Goal: Task Accomplishment & Management: Complete application form

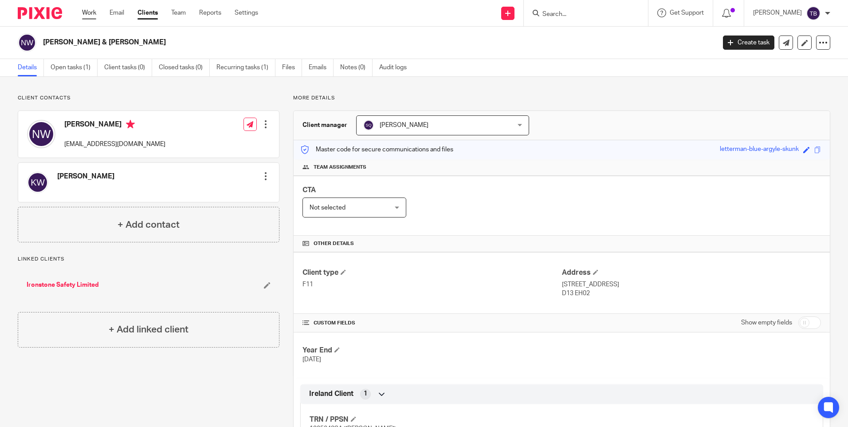
click at [93, 16] on link "Work" at bounding box center [89, 12] width 14 height 9
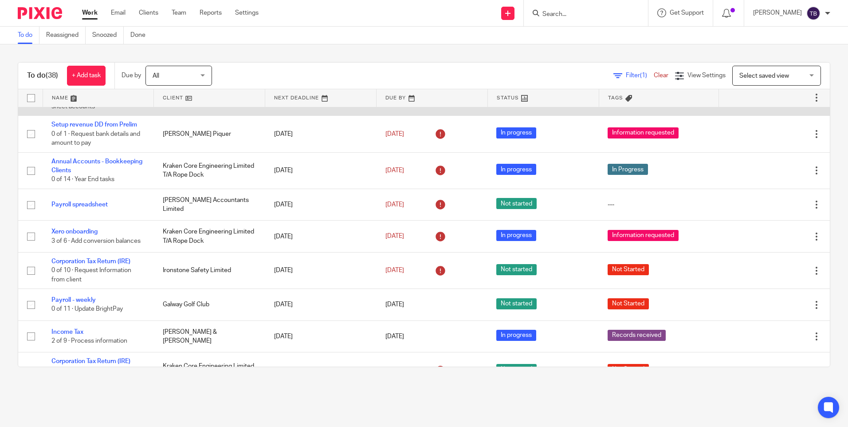
scroll to position [133, 0]
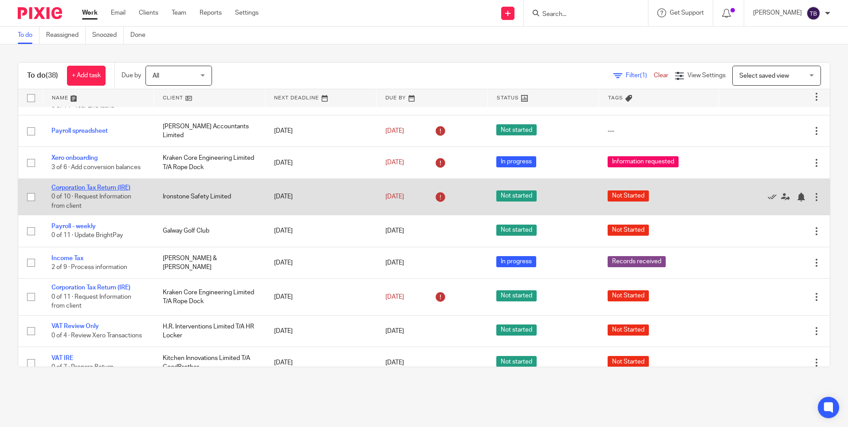
click at [97, 186] on link "Corporation Tax Return (IRE)" at bounding box center [90, 187] width 79 height 6
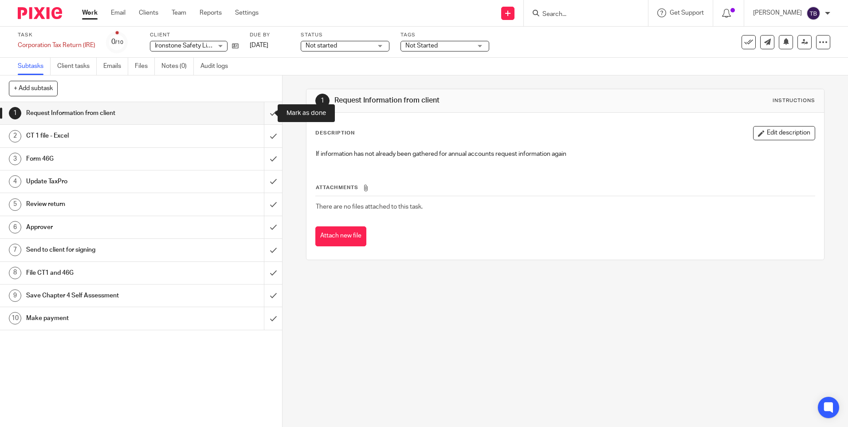
click at [264, 114] on input "submit" at bounding box center [141, 113] width 282 height 22
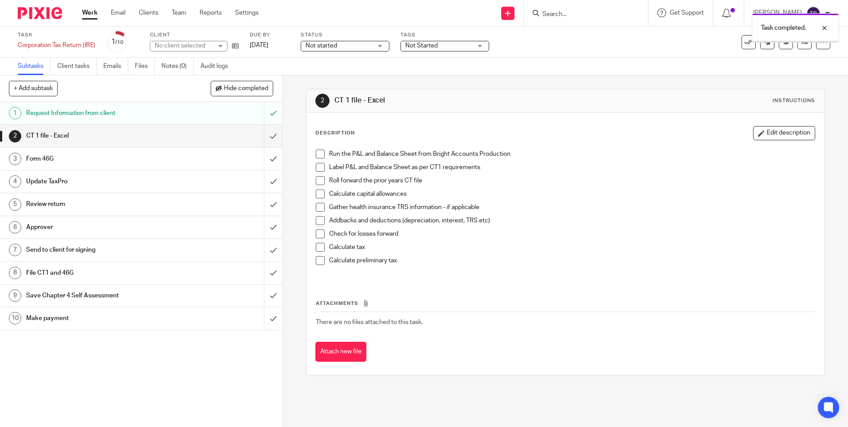
click at [268, 134] on input "submit" at bounding box center [141, 136] width 282 height 22
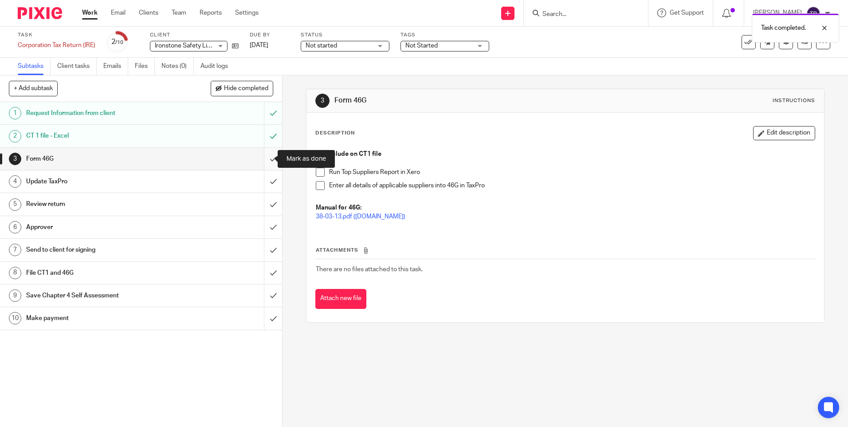
click at [265, 155] on input "submit" at bounding box center [141, 159] width 282 height 22
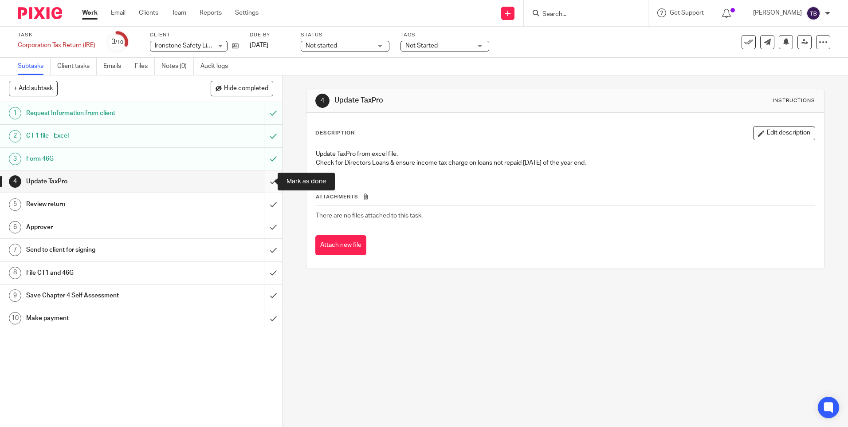
click at [267, 180] on input "submit" at bounding box center [141, 181] width 282 height 22
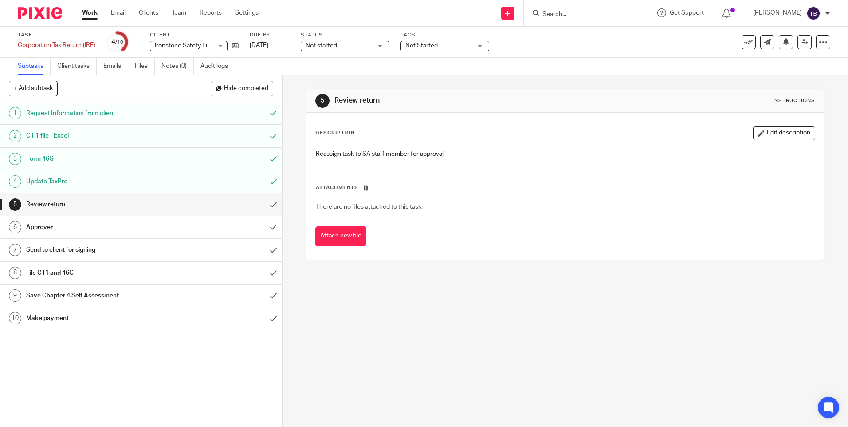
click at [355, 41] on span "Not started" at bounding box center [339, 45] width 67 height 9
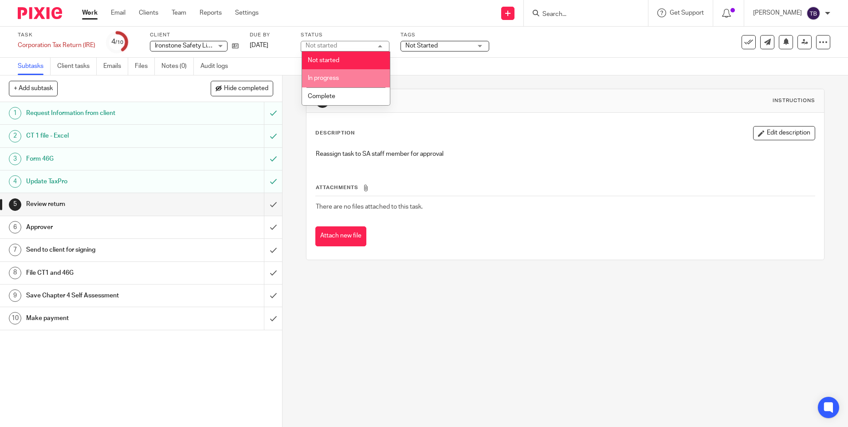
click at [353, 76] on li "In progress" at bounding box center [346, 78] width 88 height 18
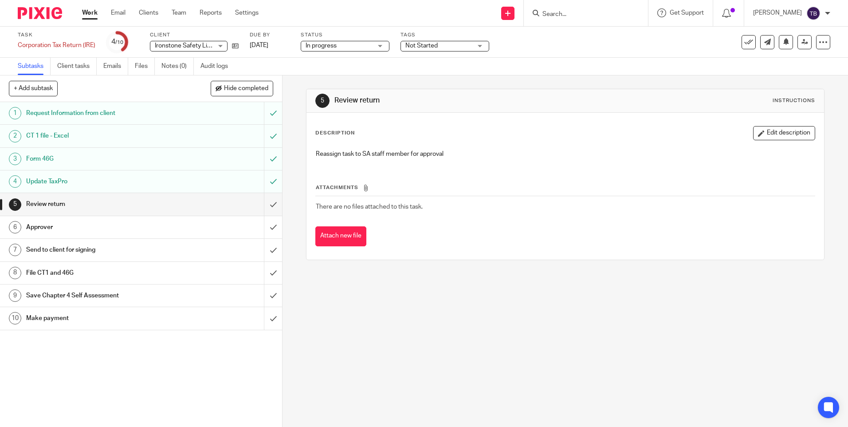
click at [445, 41] on span "Not Started" at bounding box center [438, 45] width 67 height 9
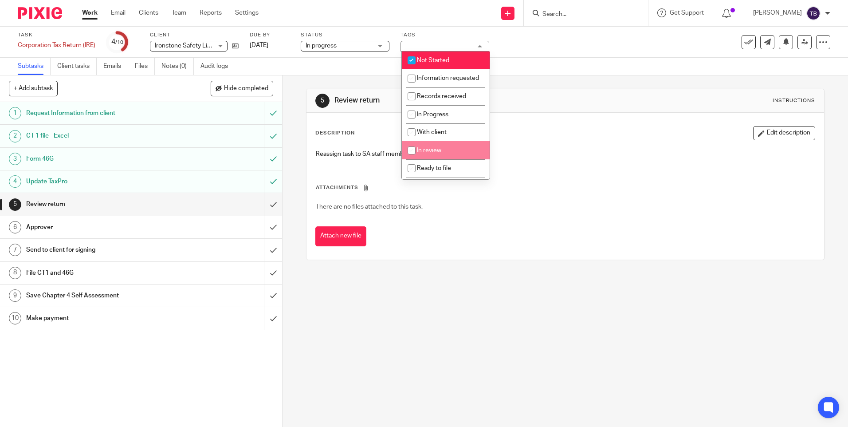
click at [475, 159] on li "In review" at bounding box center [446, 150] width 88 height 18
checkbox input "true"
click at [451, 59] on li "Not Started" at bounding box center [446, 60] width 88 height 18
checkbox input "false"
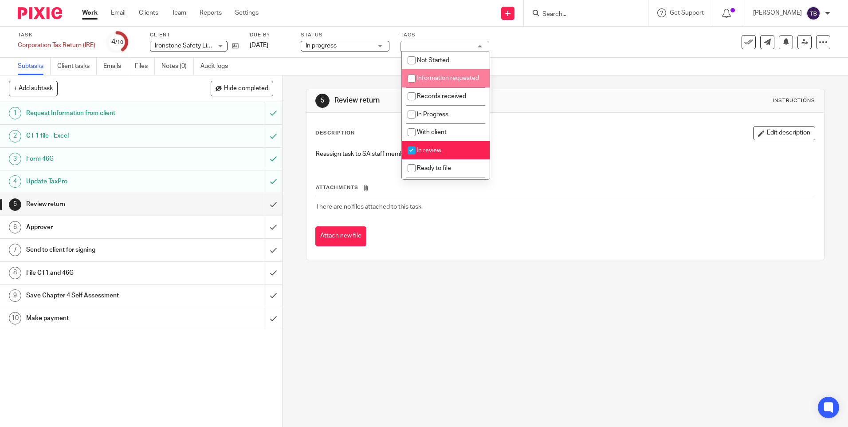
click at [589, 126] on div "Description Edit description" at bounding box center [564, 133] width 499 height 14
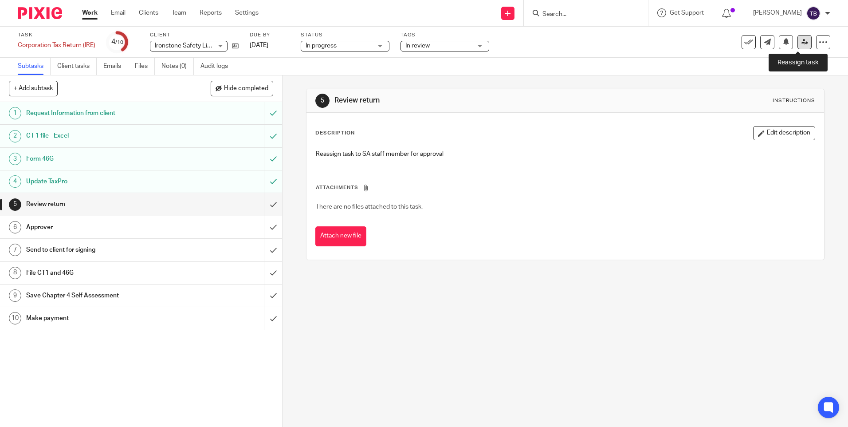
click at [801, 39] on icon at bounding box center [804, 42] width 7 height 7
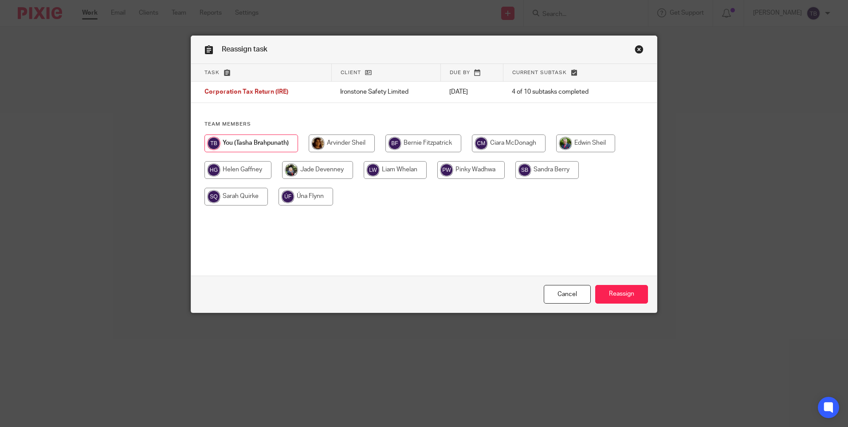
click at [355, 139] on input "radio" at bounding box center [342, 143] width 66 height 18
radio input "true"
click at [624, 300] on input "Reassign" at bounding box center [621, 294] width 53 height 19
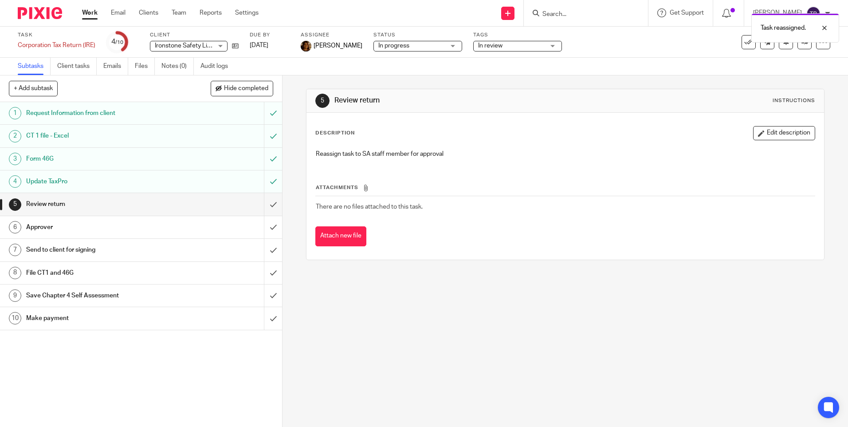
click at [91, 12] on link "Work" at bounding box center [90, 12] width 16 height 9
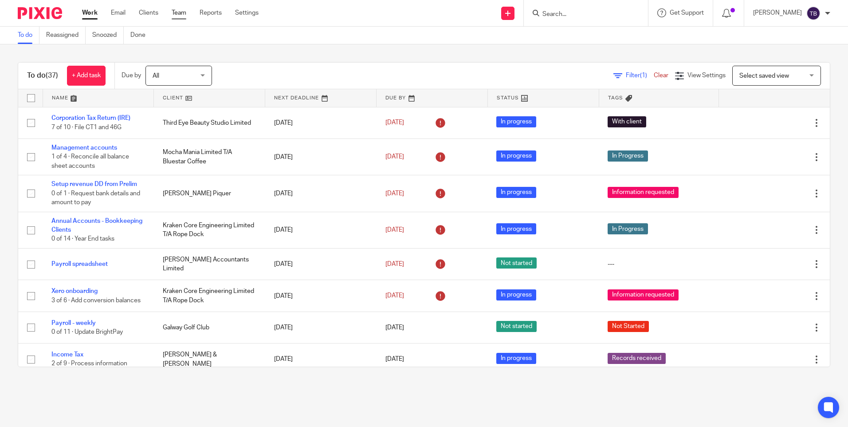
click at [182, 10] on link "Team" at bounding box center [179, 12] width 15 height 9
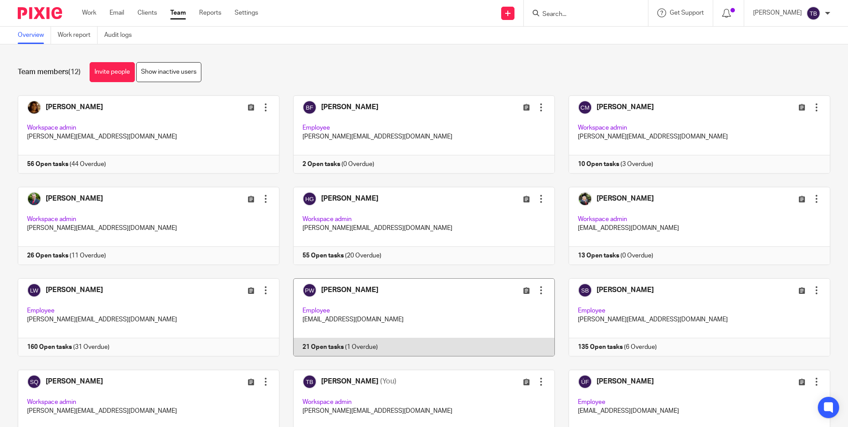
click at [430, 317] on link at bounding box center [416, 317] width 275 height 78
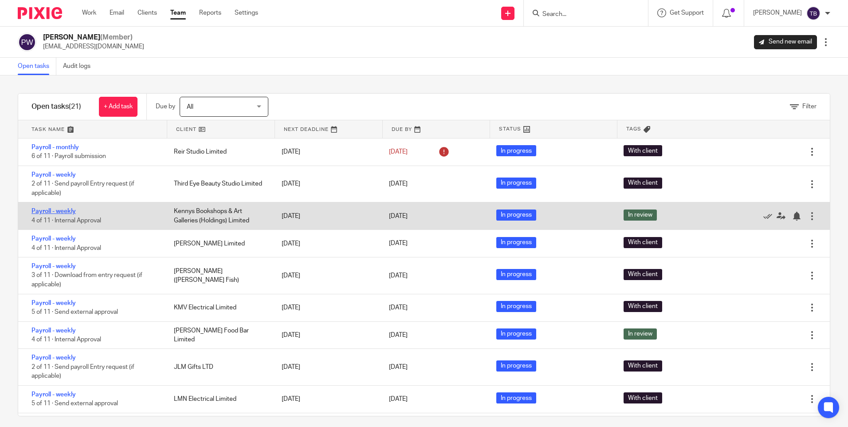
click at [63, 208] on link "Payroll - weekly" at bounding box center [53, 211] width 44 height 6
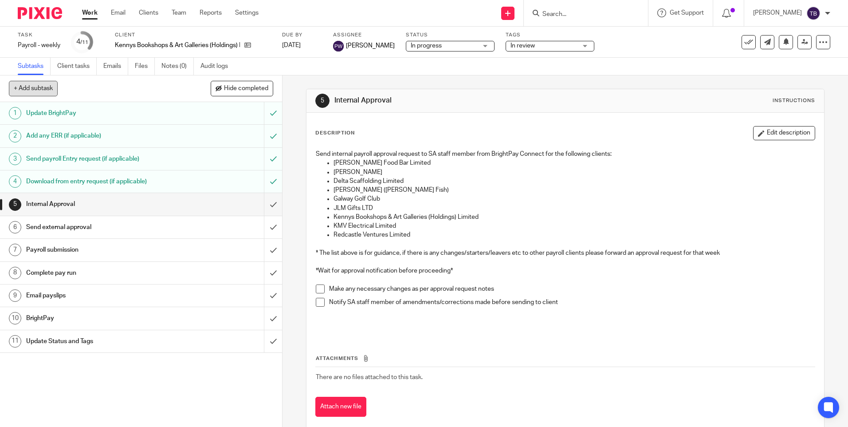
click at [33, 90] on button "+ Add subtask" at bounding box center [33, 88] width 49 height 15
click at [220, 86] on p "Cancel" at bounding box center [228, 88] width 29 height 15
click at [820, 41] on icon at bounding box center [823, 42] width 9 height 9
click at [782, 74] on link "Advanced task editor" at bounding box center [789, 77] width 59 height 6
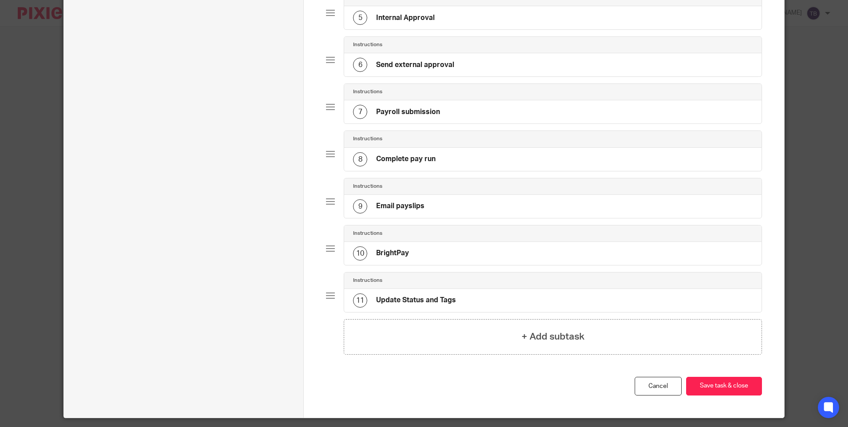
scroll to position [310, 0]
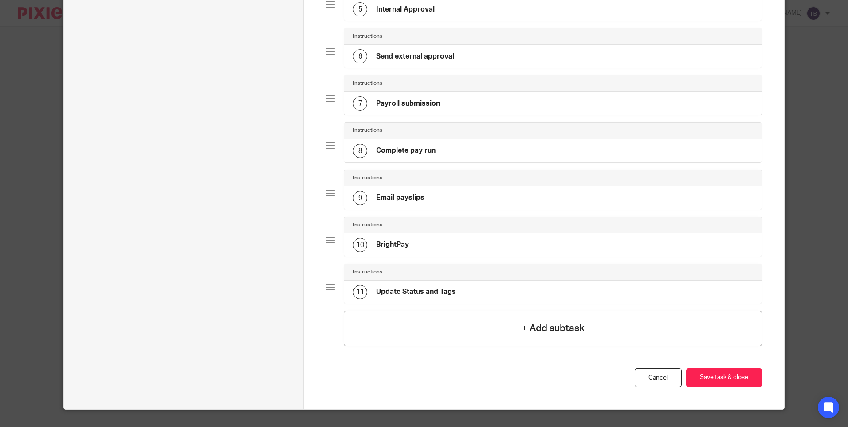
click at [547, 318] on div "+ Add subtask" at bounding box center [553, 327] width 418 height 35
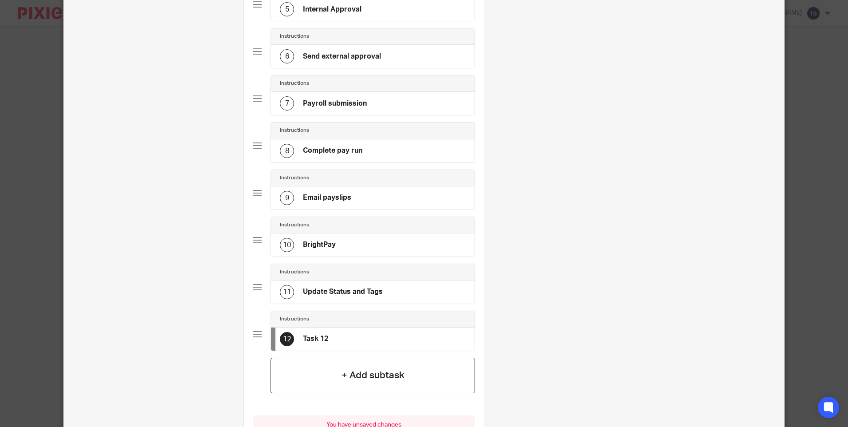
scroll to position [0, 0]
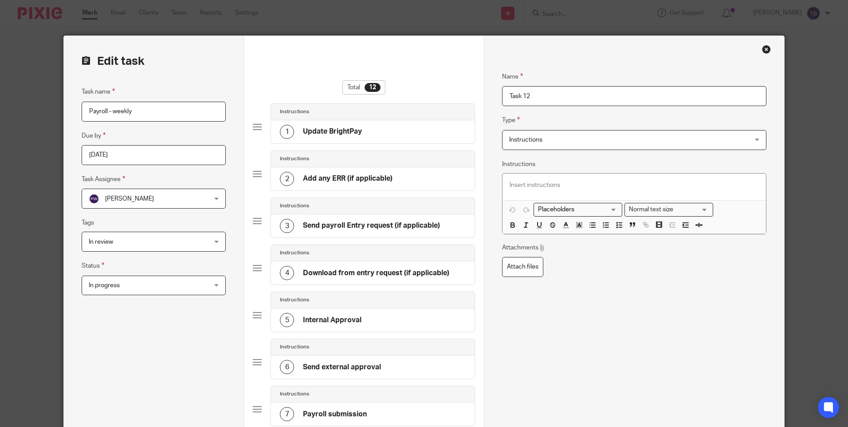
click at [553, 134] on span "Instructions" at bounding box center [611, 139] width 205 height 19
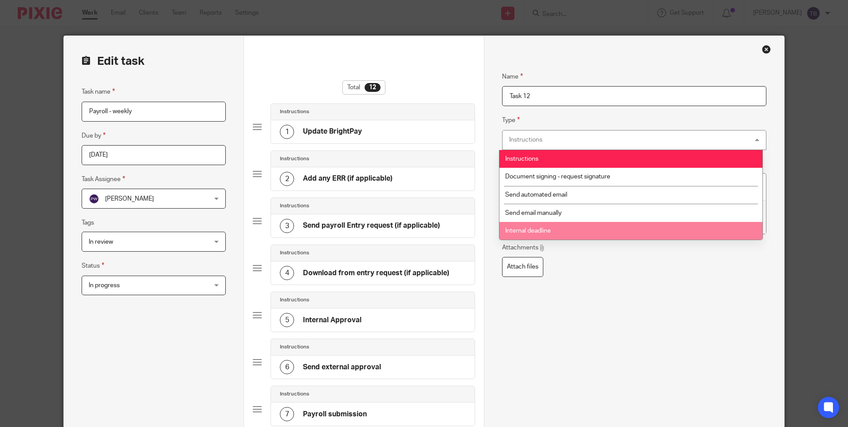
click at [548, 232] on span "Internal deadline" at bounding box center [528, 230] width 46 height 6
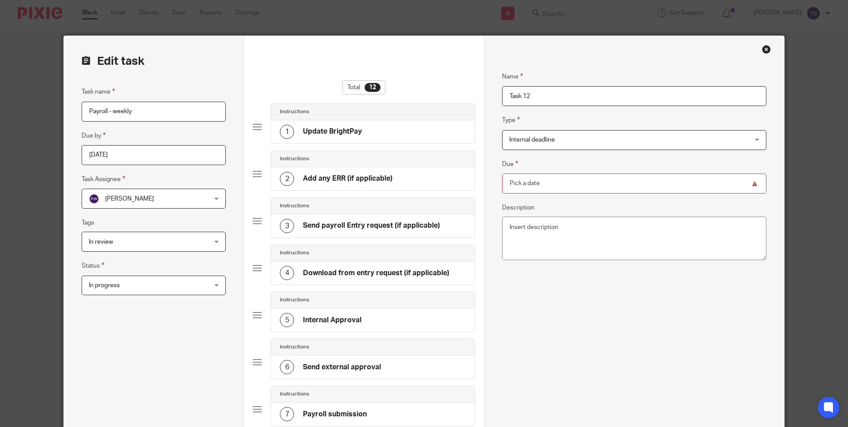
drag, startPoint x: 553, startPoint y: 100, endPoint x: 478, endPoint y: 92, distance: 74.9
click at [478, 92] on form "Edit task Task name Payroll - weekly Due by 2025-09-18 Task Assignee Pinky Wadh…" at bounding box center [424, 408] width 720 height 745
type input "p"
type input "Pay file"
click at [675, 184] on input "Due" at bounding box center [634, 183] width 264 height 20
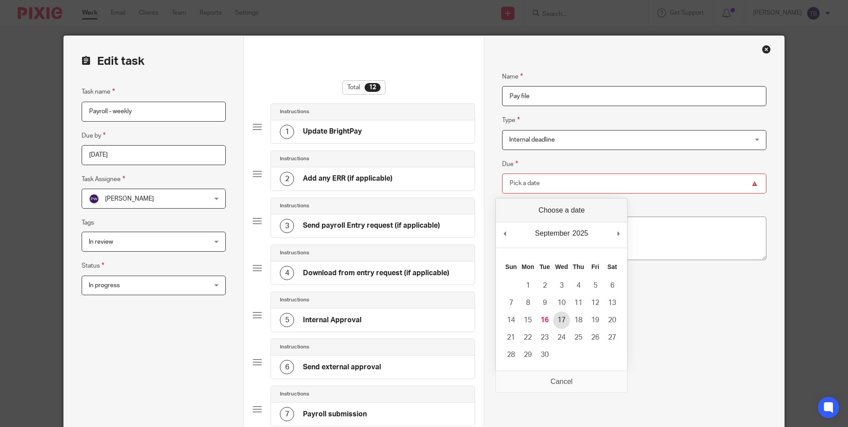
type input "2025-09-17"
click at [573, 97] on input "Pay file" at bounding box center [634, 96] width 264 height 20
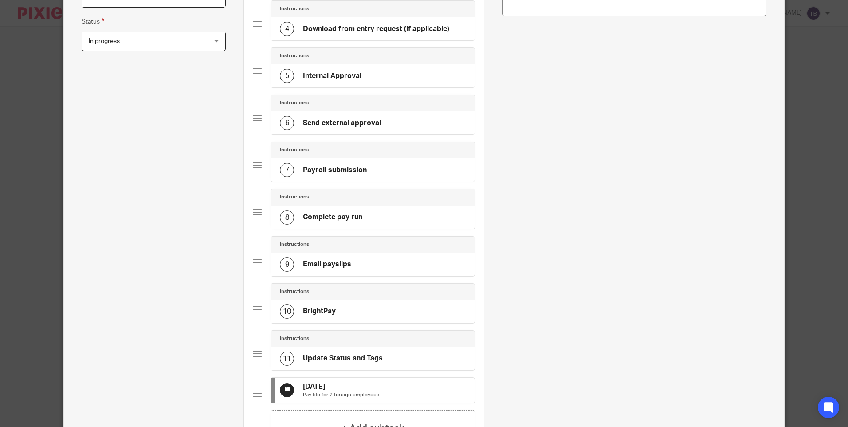
scroll to position [266, 0]
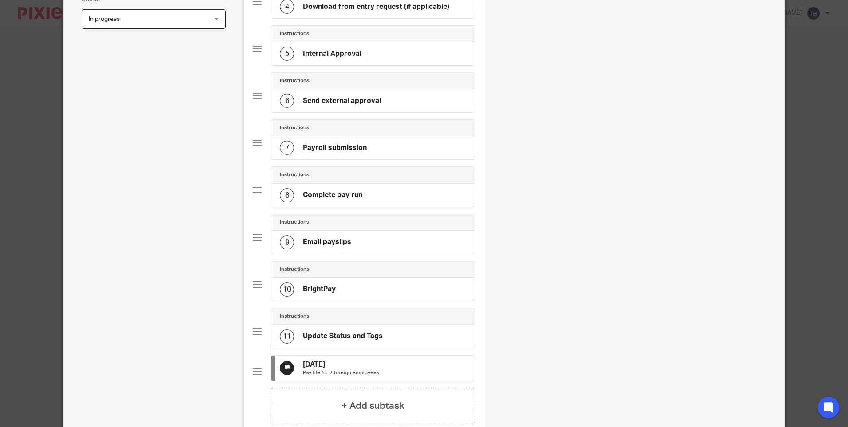
type input "Pay file for 2 foreign employees"
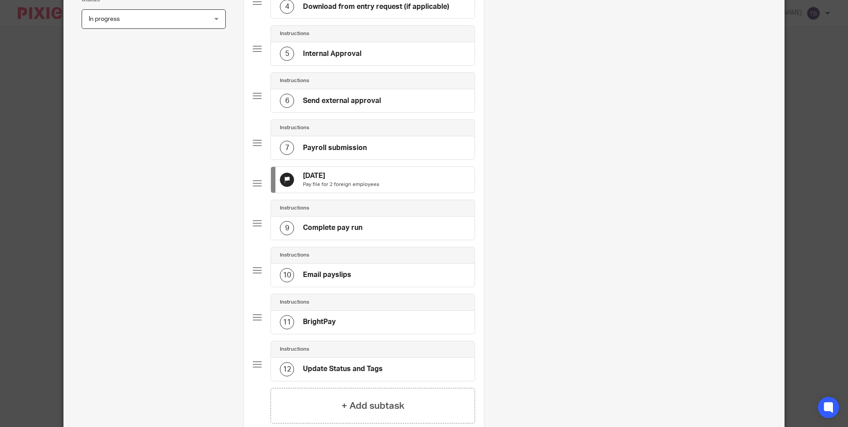
scroll to position [397, 0]
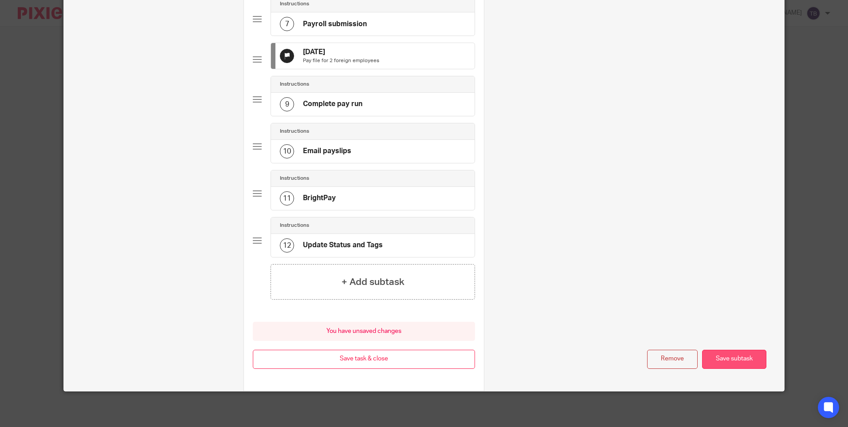
click at [736, 358] on button "Save subtask" at bounding box center [734, 358] width 64 height 19
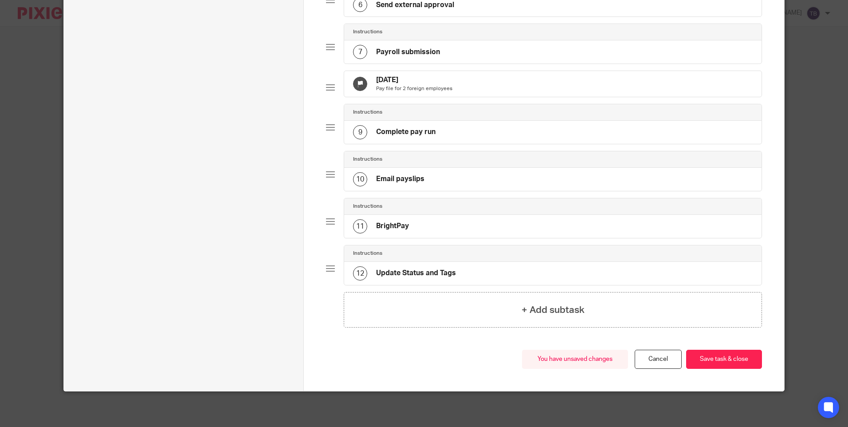
scroll to position [369, 0]
click at [736, 358] on button "Save task & close" at bounding box center [724, 358] width 76 height 19
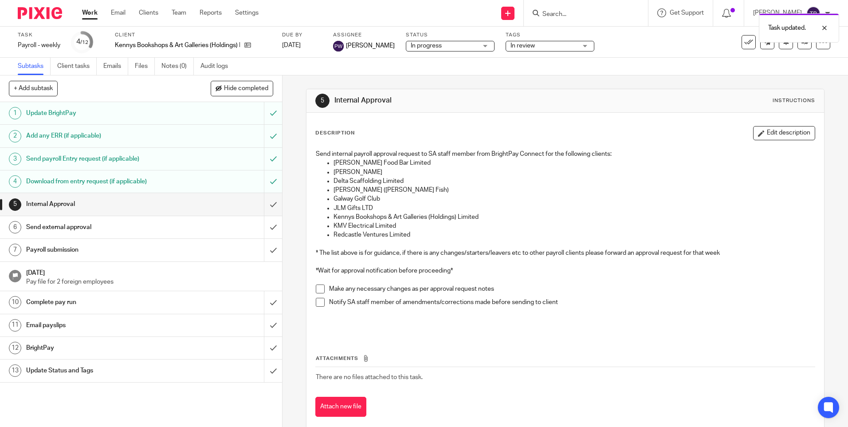
click at [86, 15] on link "Work" at bounding box center [90, 12] width 16 height 9
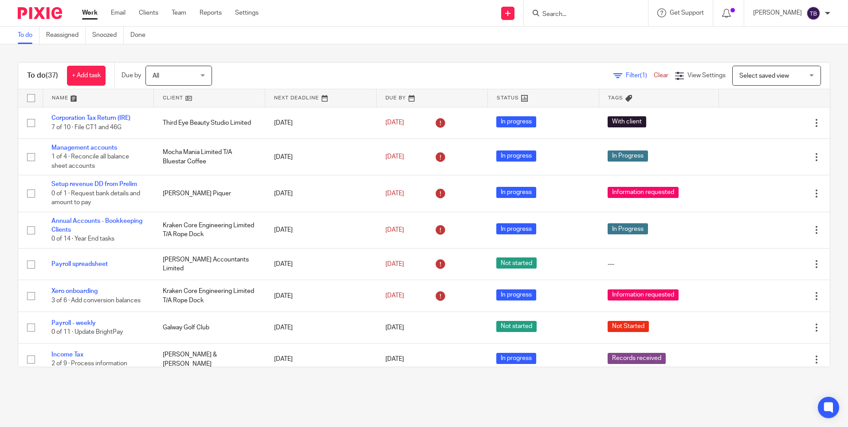
click at [608, 8] on form at bounding box center [588, 13] width 94 height 11
click at [604, 16] on input "Search" at bounding box center [581, 15] width 80 height 8
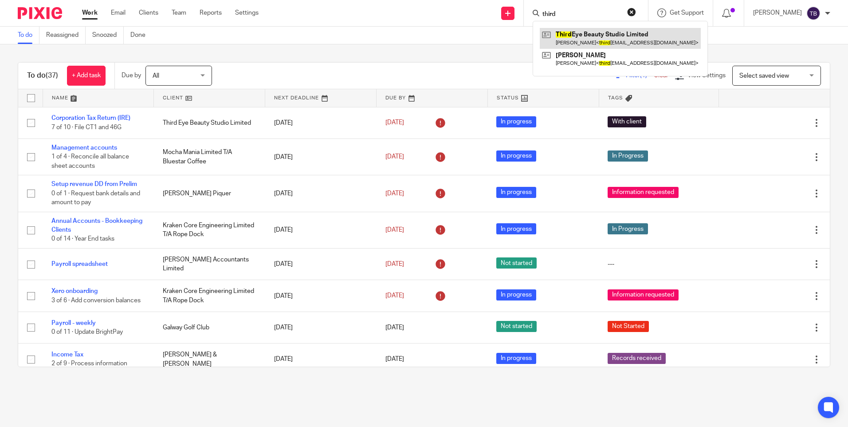
type input "third"
click at [605, 33] on link at bounding box center [620, 38] width 161 height 20
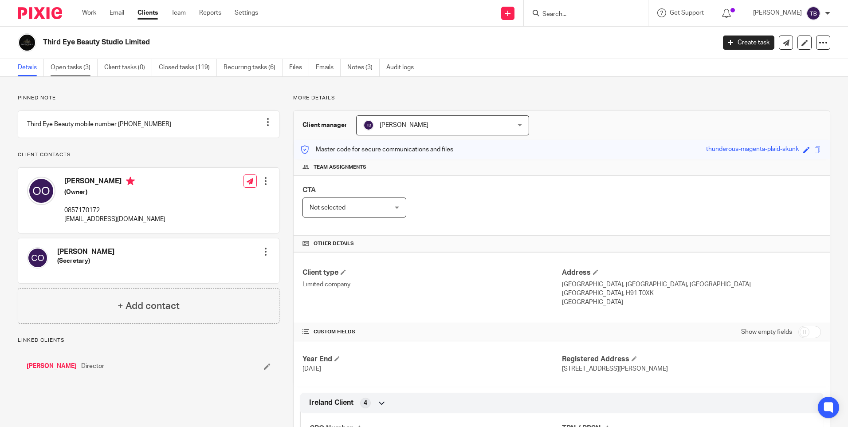
click at [80, 71] on link "Open tasks (3)" at bounding box center [74, 67] width 47 height 17
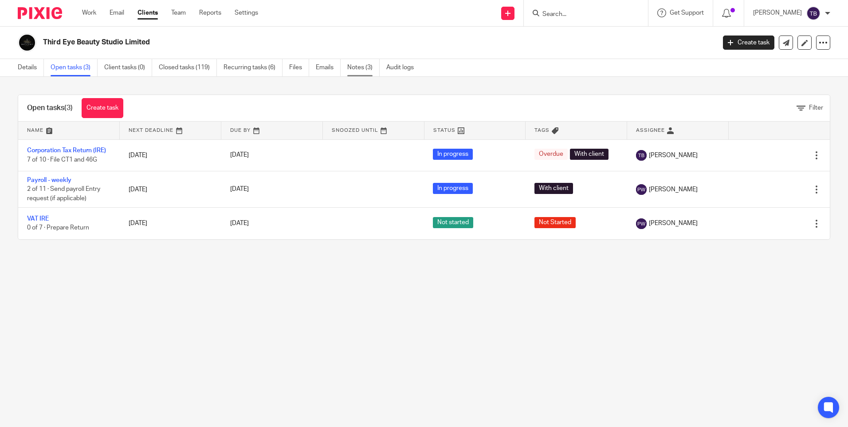
click at [357, 67] on link "Notes (3)" at bounding box center [363, 67] width 32 height 17
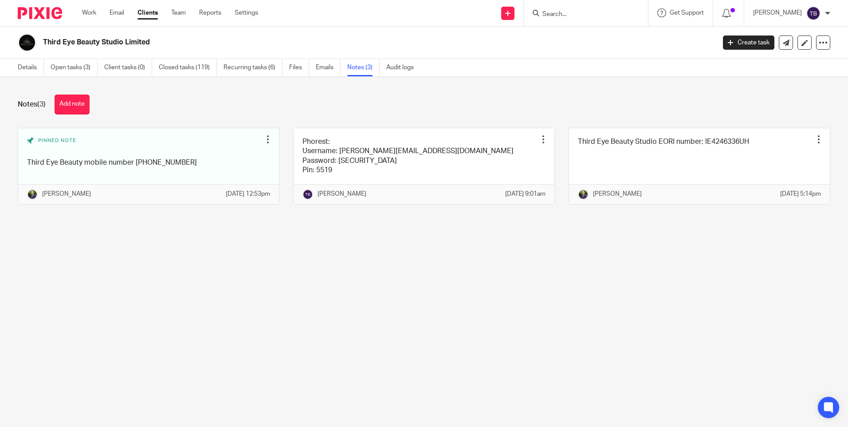
click at [327, 71] on link "Emails" at bounding box center [328, 67] width 25 height 17
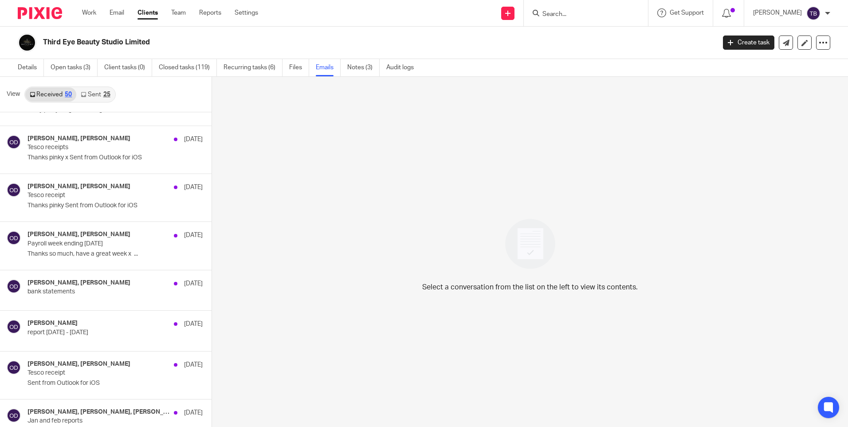
scroll to position [1286, 0]
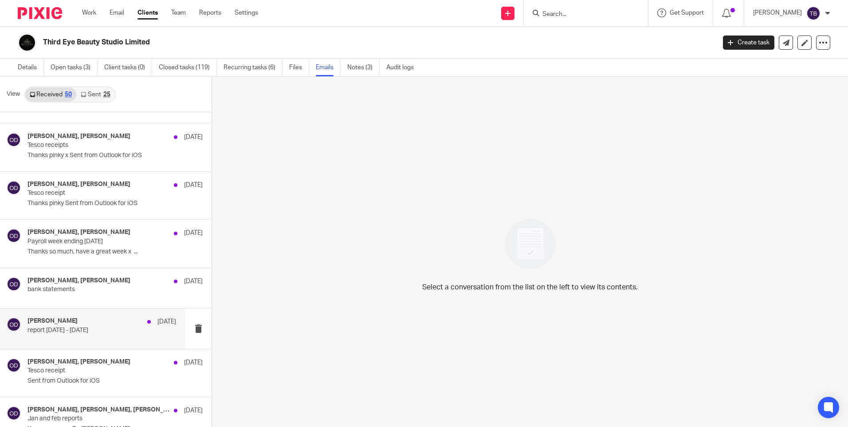
click at [116, 325] on div "Orla O Donohoe 24 Mar" at bounding box center [101, 321] width 149 height 9
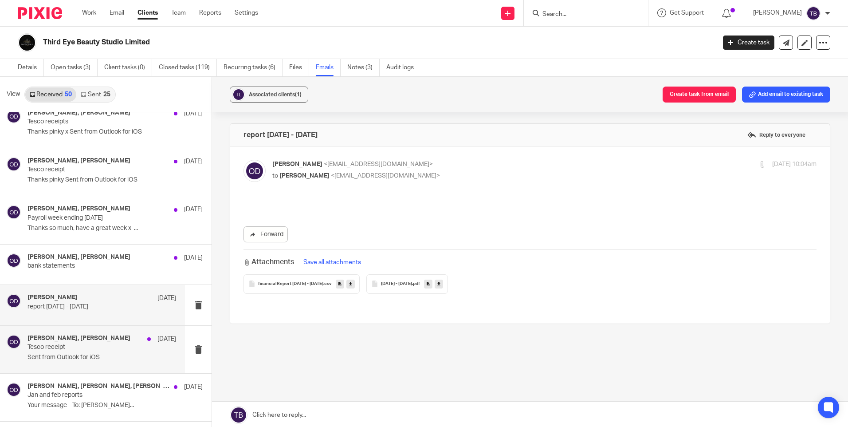
scroll to position [1330, 0]
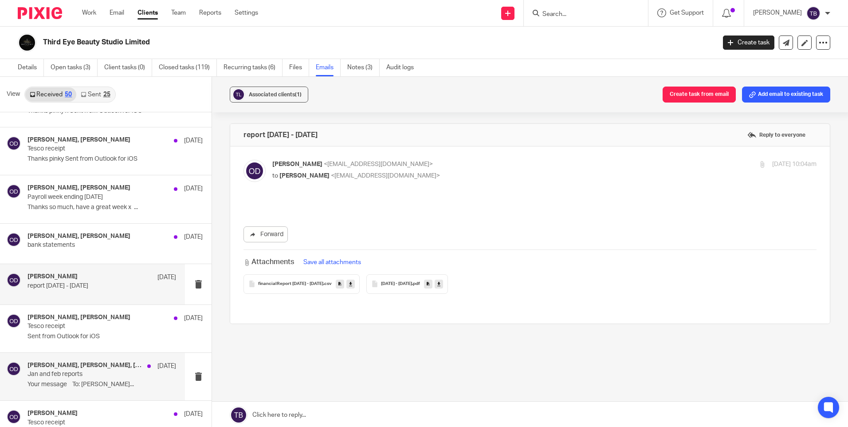
click at [92, 381] on p "Your message To: Pinky Wadhwa..." at bounding box center [101, 384] width 149 height 8
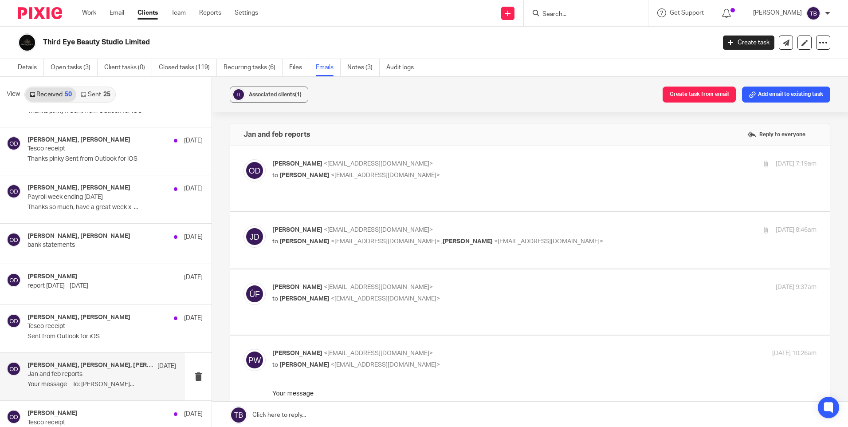
scroll to position [0, 0]
click at [418, 165] on span "<thirdeyebeautystudio@outlook.com>" at bounding box center [378, 164] width 109 height 6
checkbox input "true"
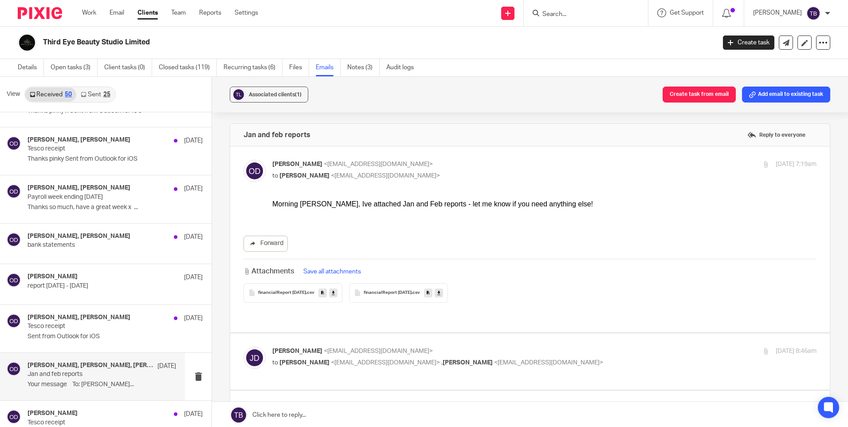
click at [71, 17] on div at bounding box center [36, 13] width 73 height 26
click at [91, 16] on link "Work" at bounding box center [89, 12] width 14 height 9
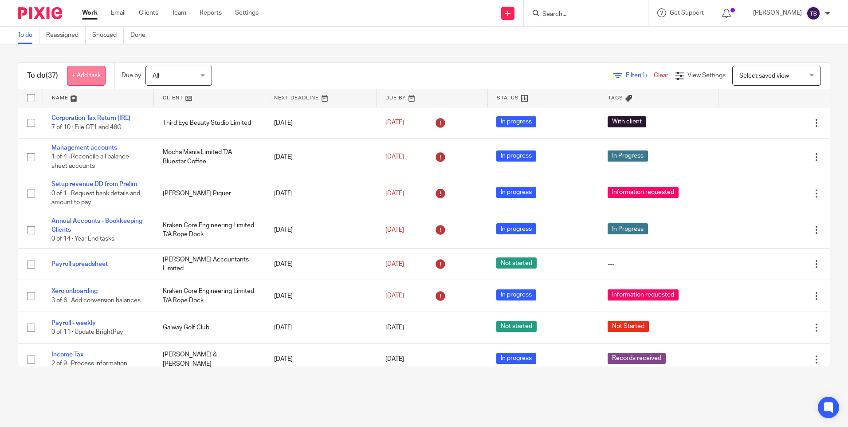
click at [89, 71] on link "+ Add task" at bounding box center [86, 76] width 39 height 20
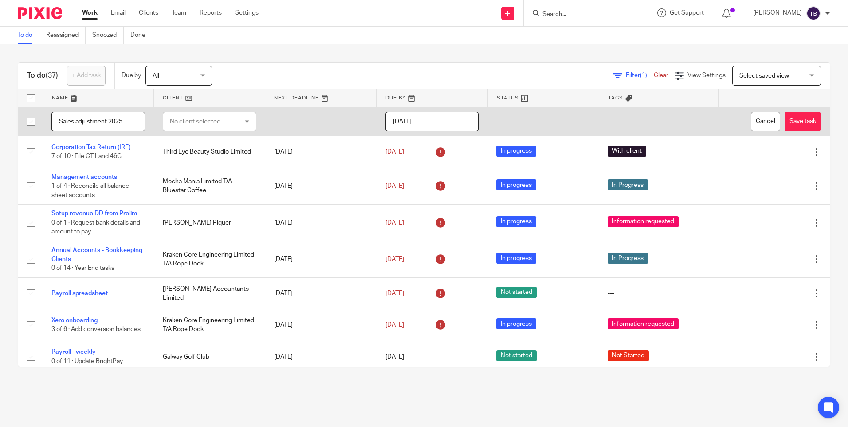
type input "Sales adjustment 2025"
click at [176, 123] on div "No client selected" at bounding box center [204, 121] width 69 height 19
type input "thi"
click at [199, 164] on span "Third Eye Beauty Studio Limited" at bounding box center [199, 171] width 66 height 16
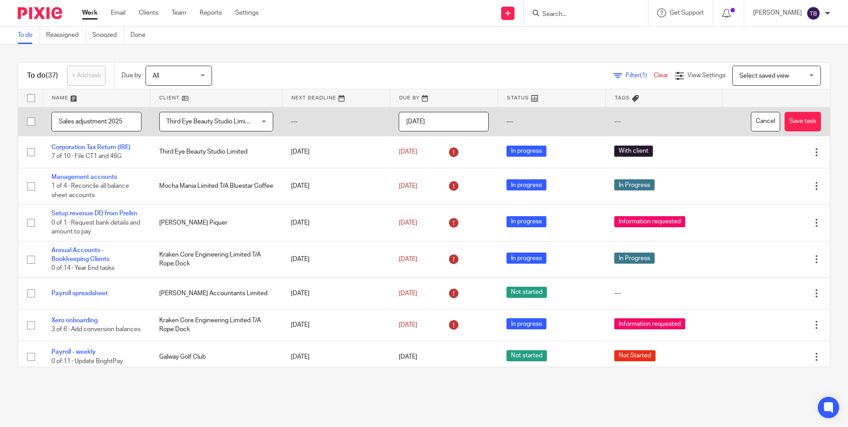
click at [451, 122] on input "[DATE]" at bounding box center [444, 122] width 90 height 20
click at [440, 122] on input "[DATE]" at bounding box center [444, 122] width 90 height 20
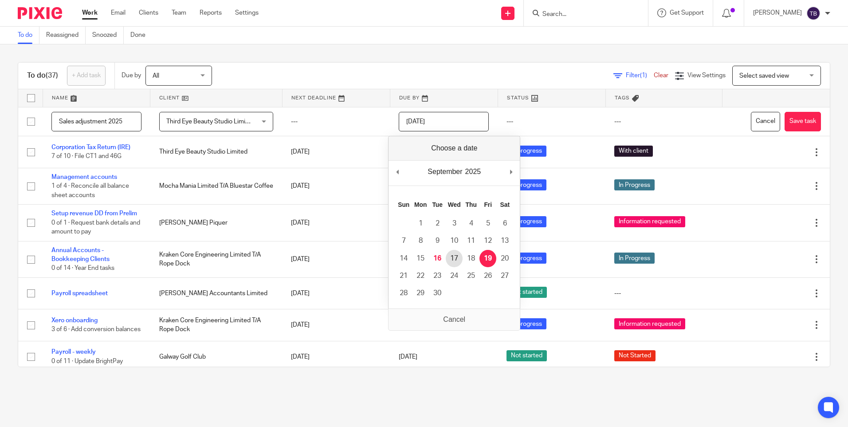
type input "[DATE]"
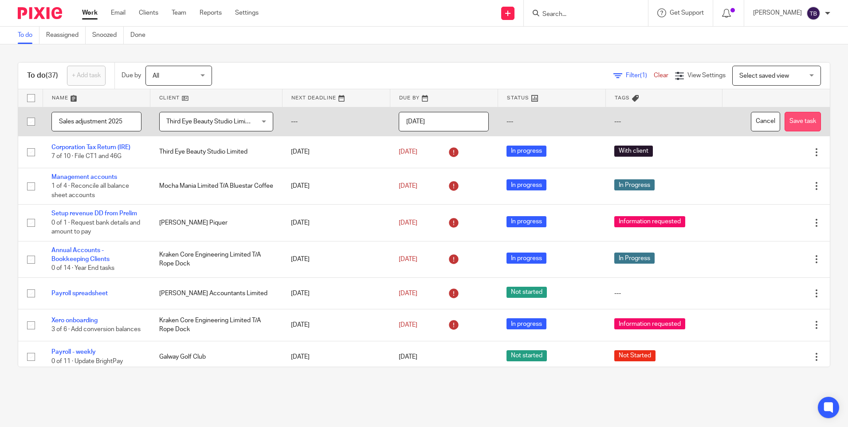
click at [784, 126] on button "Save task" at bounding box center [802, 122] width 36 height 20
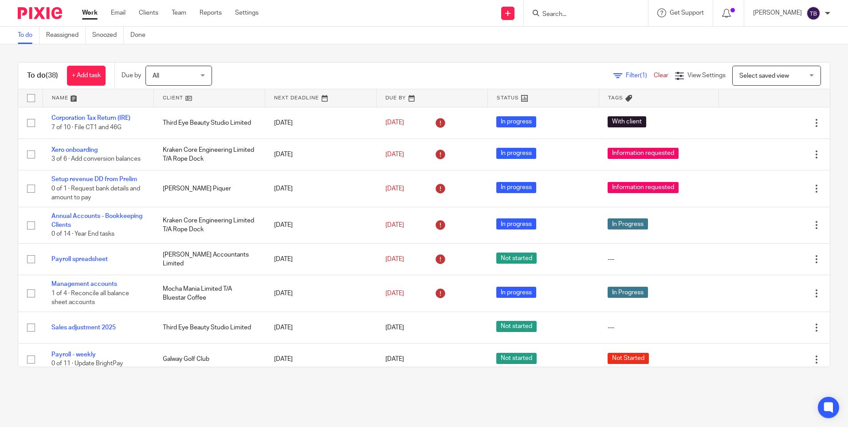
drag, startPoint x: 735, startPoint y: 51, endPoint x: 402, endPoint y: 1, distance: 336.8
click at [735, 51] on div "To do (38) + Add task Due by All All [DATE] [DATE] This week Next week This mon…" at bounding box center [424, 214] width 848 height 340
